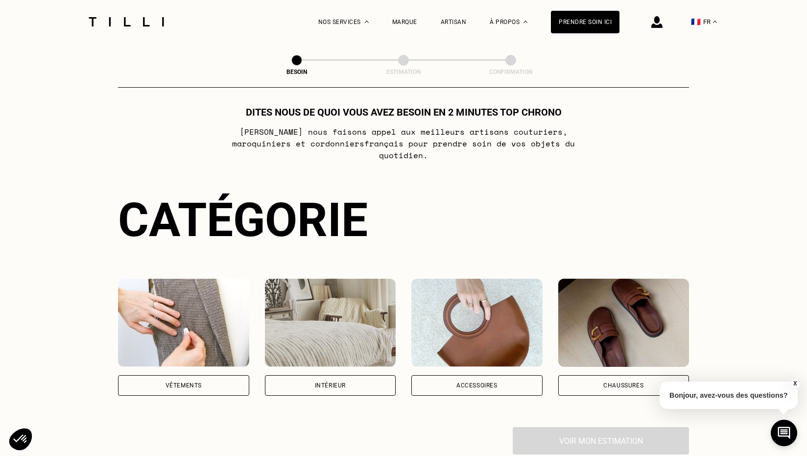
scroll to position [26, 0]
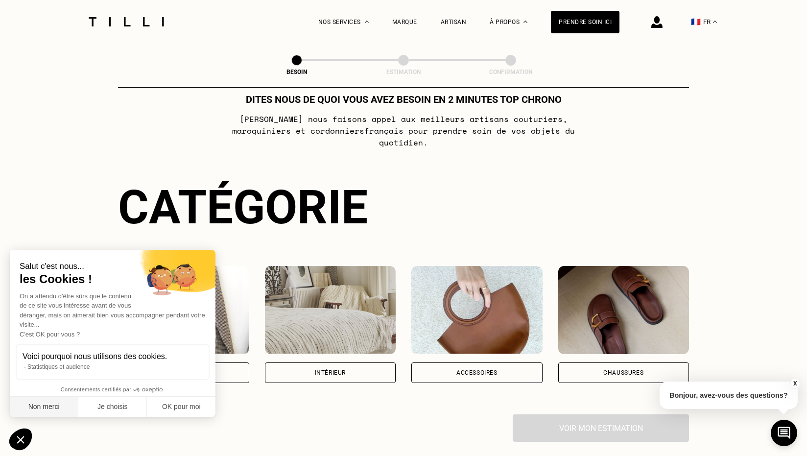
click at [57, 407] on button "Non merci" at bounding box center [44, 407] width 69 height 21
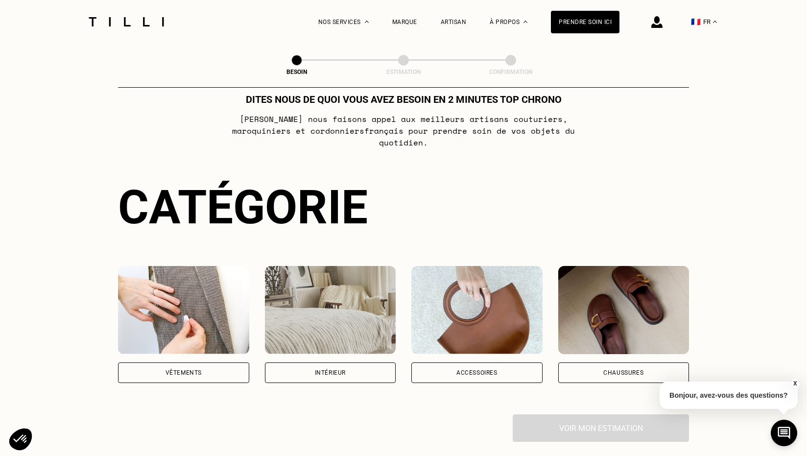
click at [330, 365] on div "Intérieur" at bounding box center [330, 372] width 131 height 21
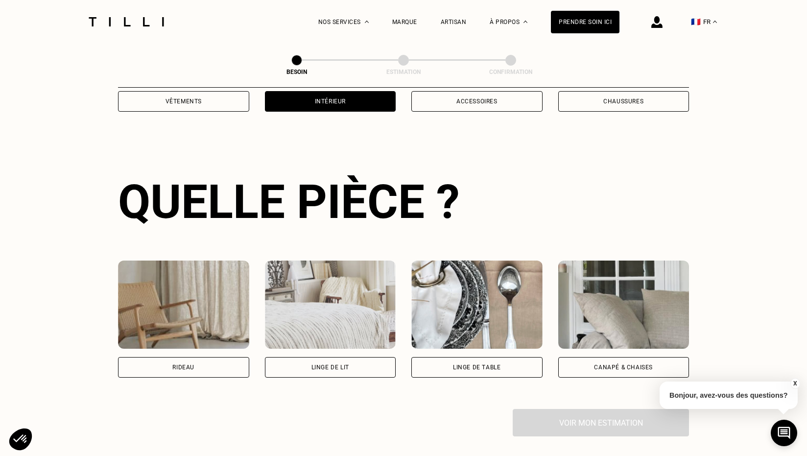
scroll to position [319, 0]
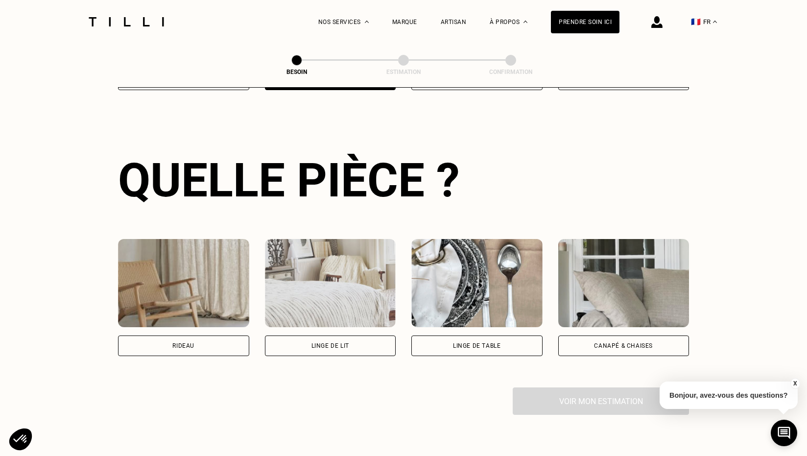
click at [183, 343] on div "Rideau" at bounding box center [183, 346] width 22 height 6
select select "FR"
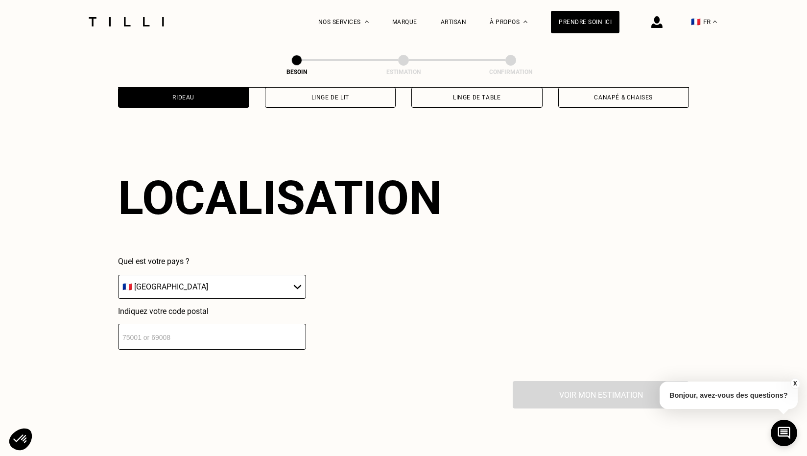
scroll to position [584, 0]
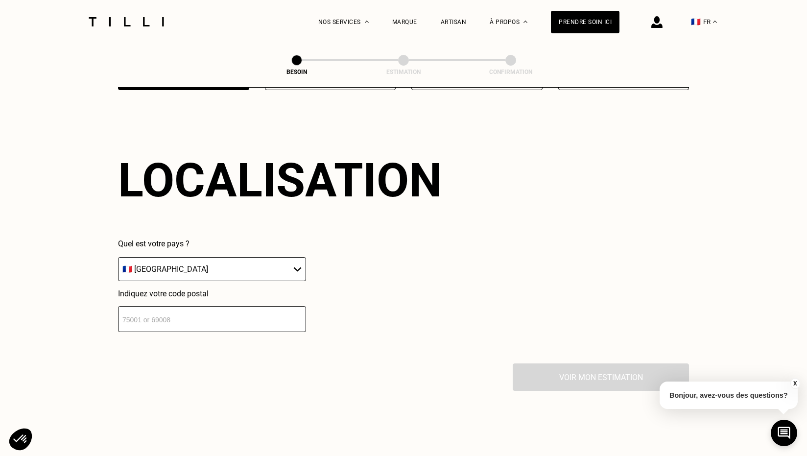
click at [226, 311] on input "number" at bounding box center [212, 319] width 188 height 26
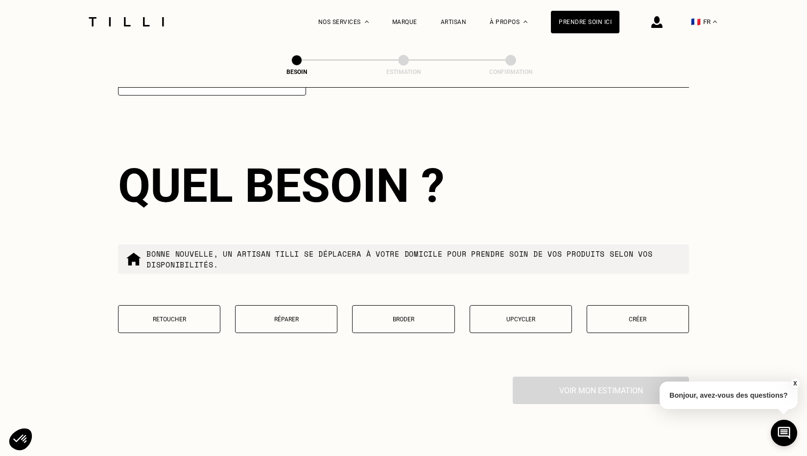
scroll to position [826, 0]
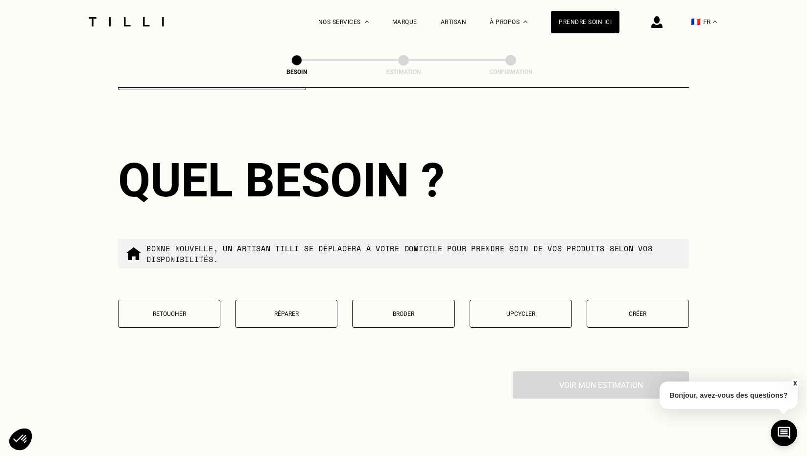
type input "75002"
click at [648, 310] on p "Créer" at bounding box center [638, 313] width 92 height 7
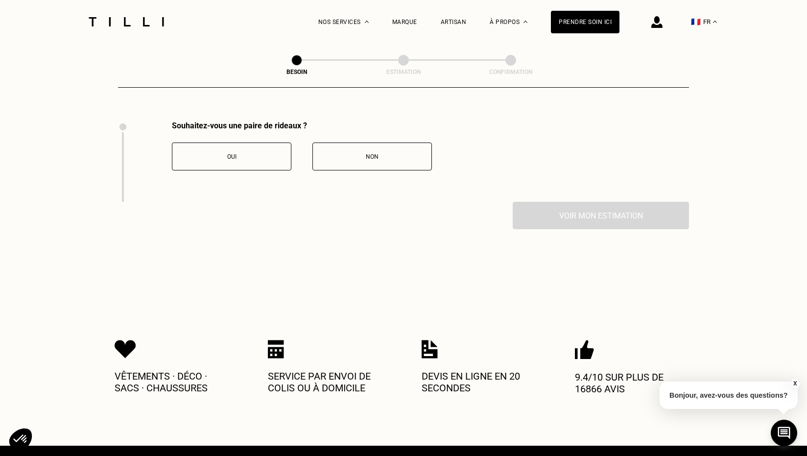
scroll to position [1077, 0]
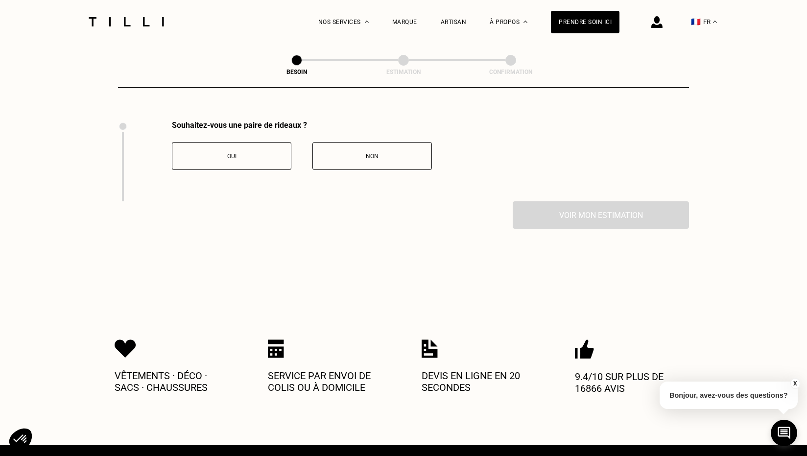
click at [241, 153] on div "Oui" at bounding box center [231, 156] width 109 height 7
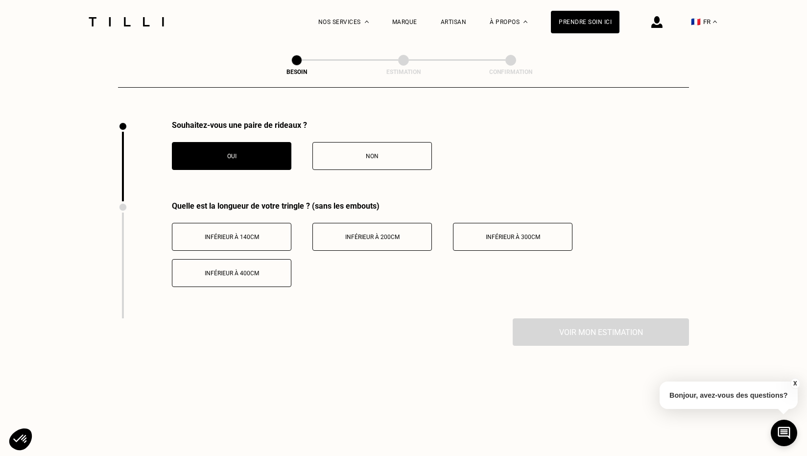
click at [523, 233] on span "Inférieur à 300cm" at bounding box center [513, 236] width 54 height 7
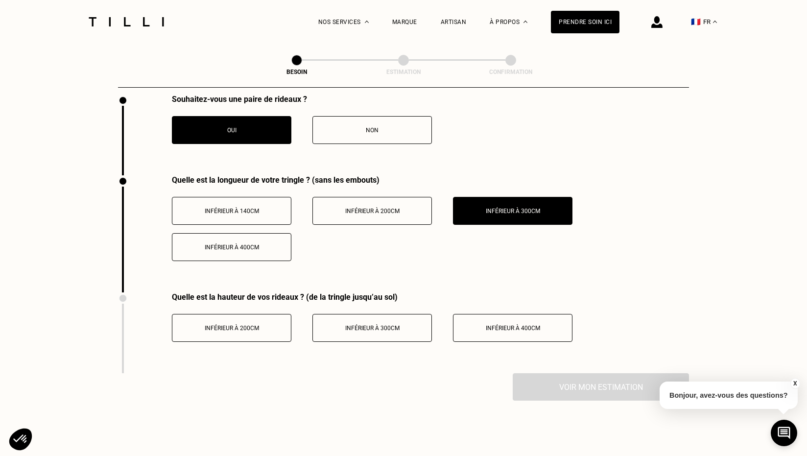
scroll to position [1105, 0]
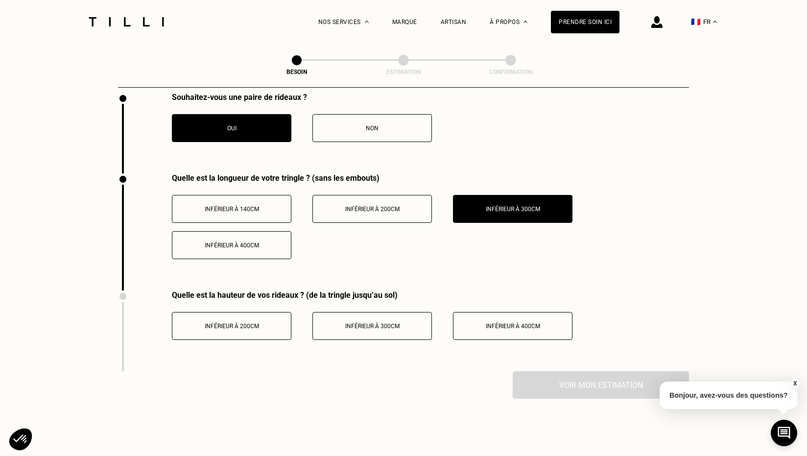
click at [392, 323] on span "Inférieur à 300cm" at bounding box center [372, 326] width 54 height 7
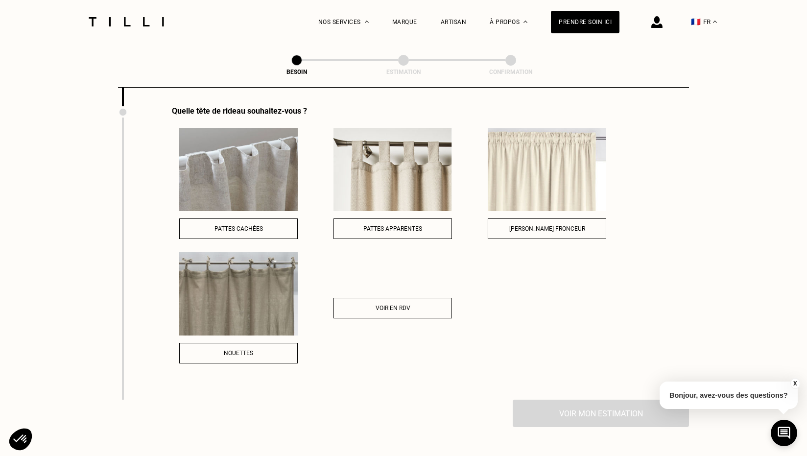
scroll to position [1367, 0]
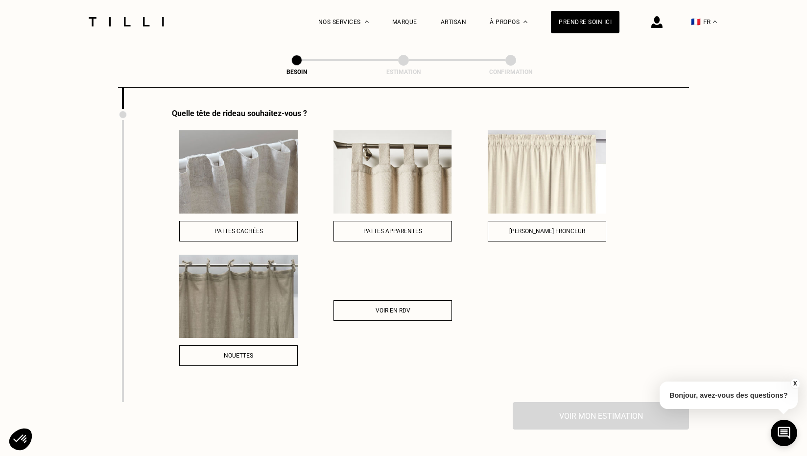
click at [401, 228] on span "Pattes apparentes" at bounding box center [392, 231] width 59 height 7
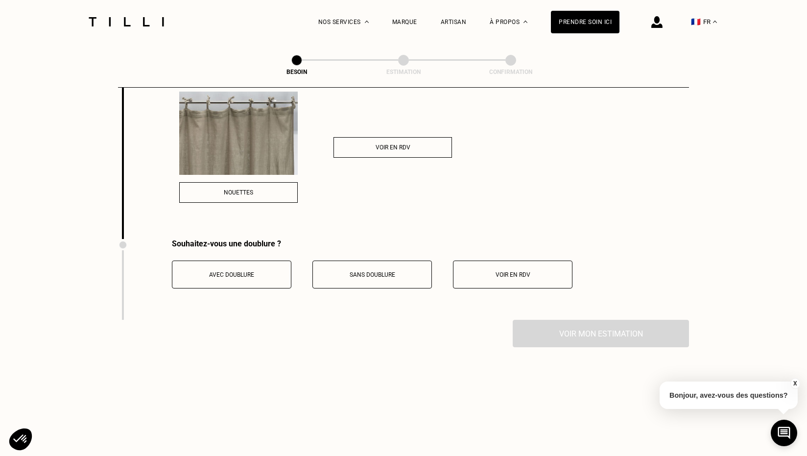
scroll to position [1532, 0]
click at [374, 269] on span "Sans doublure" at bounding box center [373, 272] width 46 height 7
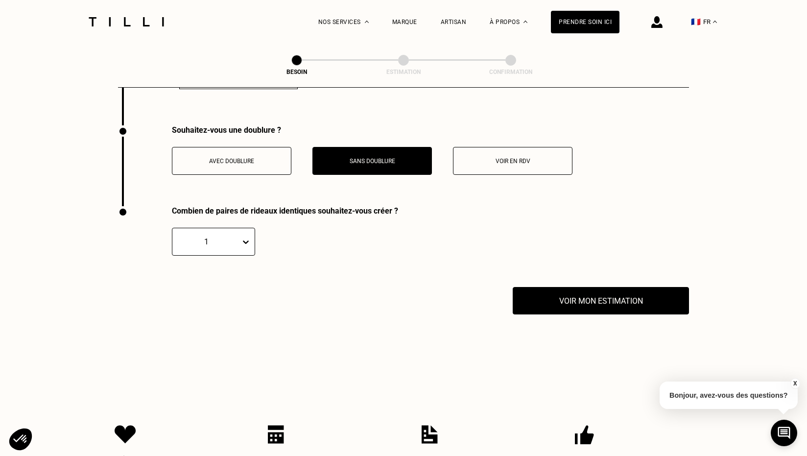
scroll to position [1649, 0]
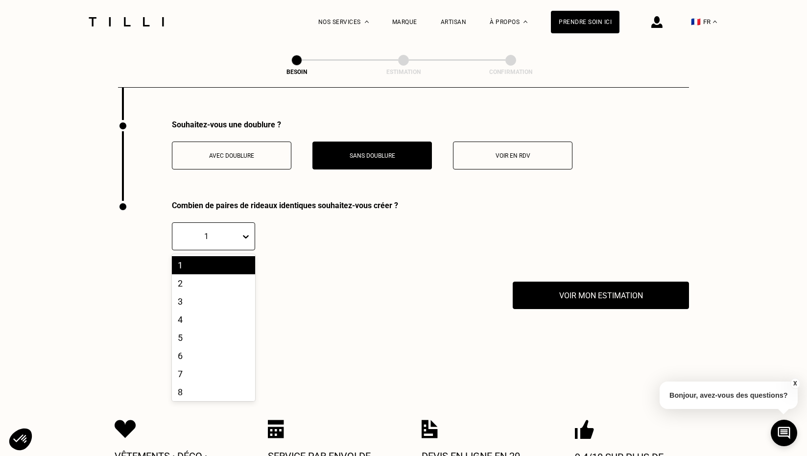
click at [248, 232] on icon at bounding box center [246, 237] width 10 height 10
click at [206, 347] on div "6" at bounding box center [213, 356] width 83 height 18
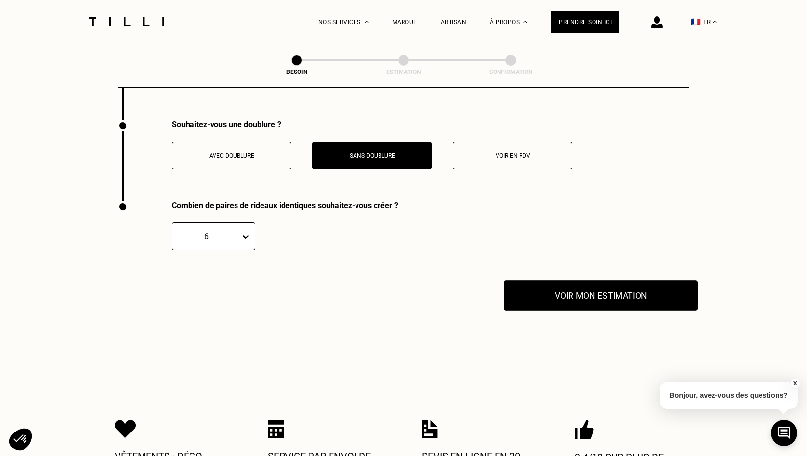
click at [592, 286] on button "Voir mon estimation" at bounding box center [601, 295] width 194 height 30
